Goal: Information Seeking & Learning: Learn about a topic

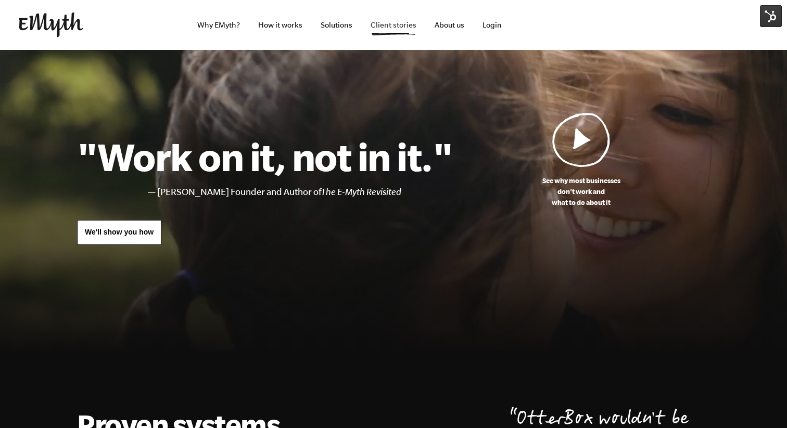
click at [381, 32] on link "Client stories" at bounding box center [393, 25] width 62 height 50
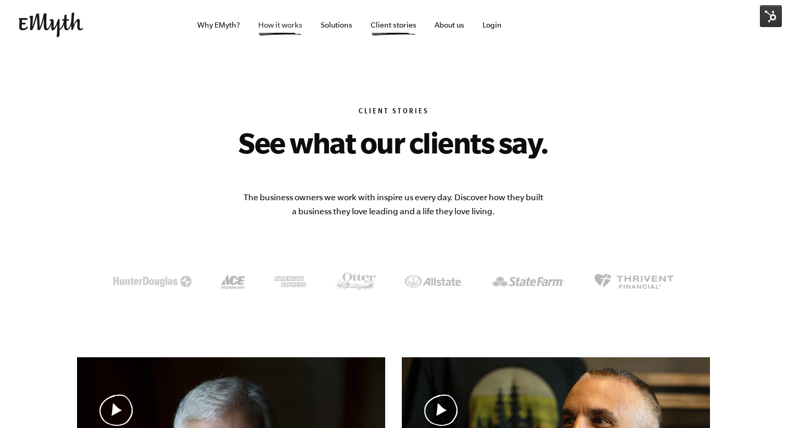
click at [296, 29] on link "How it works" at bounding box center [280, 25] width 61 height 50
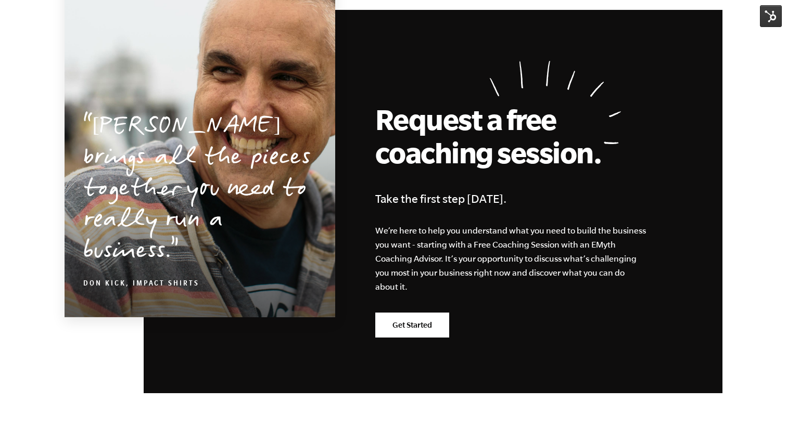
scroll to position [5170, 0]
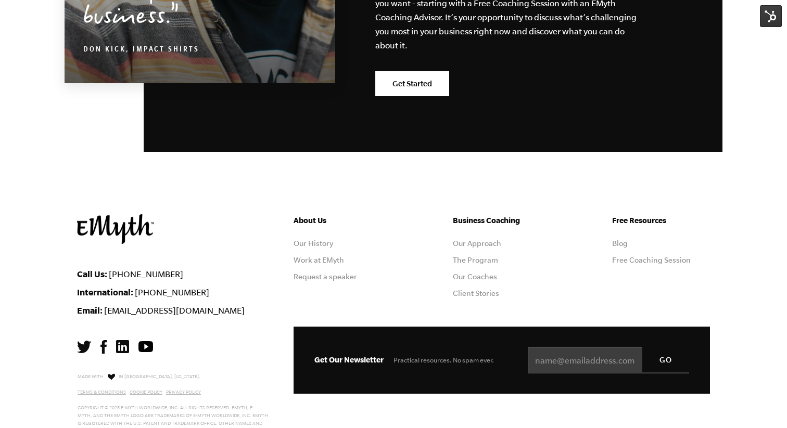
click at [414, 265] on div "About Us Our History Work at EMyth Request a speaker Business Coaching Our Appr…" at bounding box center [501, 270] width 416 height 112
click at [466, 273] on link "Our Coaches" at bounding box center [475, 277] width 44 height 8
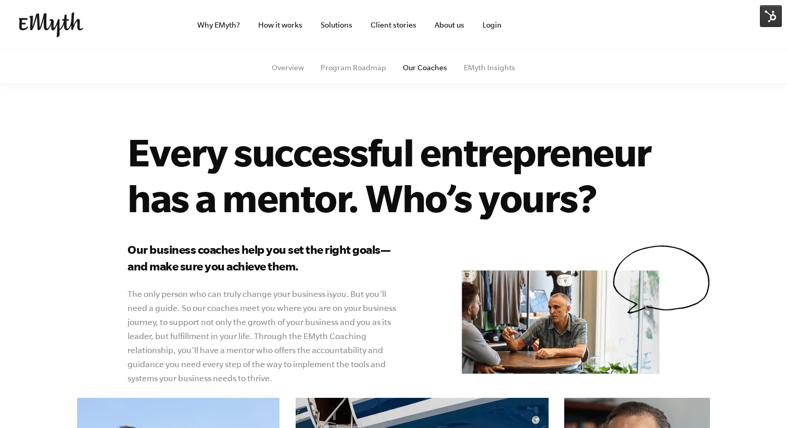
click at [155, 236] on div "Every successful entrepreneur has a mentor. Who’s yours? Our business coaches h…" at bounding box center [394, 257] width 658 height 257
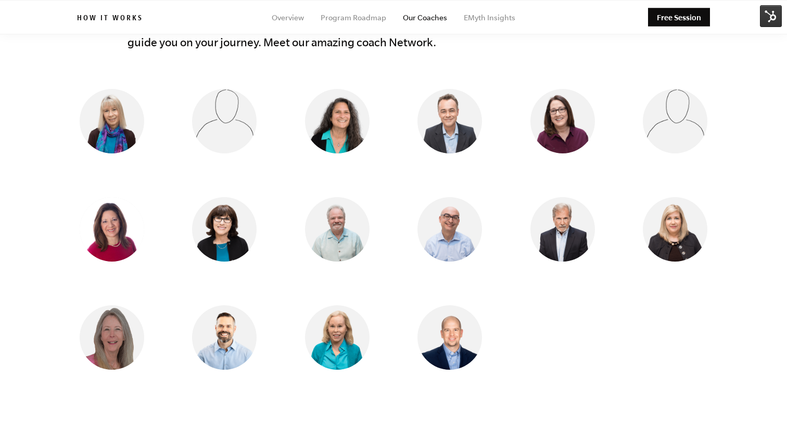
scroll to position [869, 0]
